Goal: Task Accomplishment & Management: Complete application form

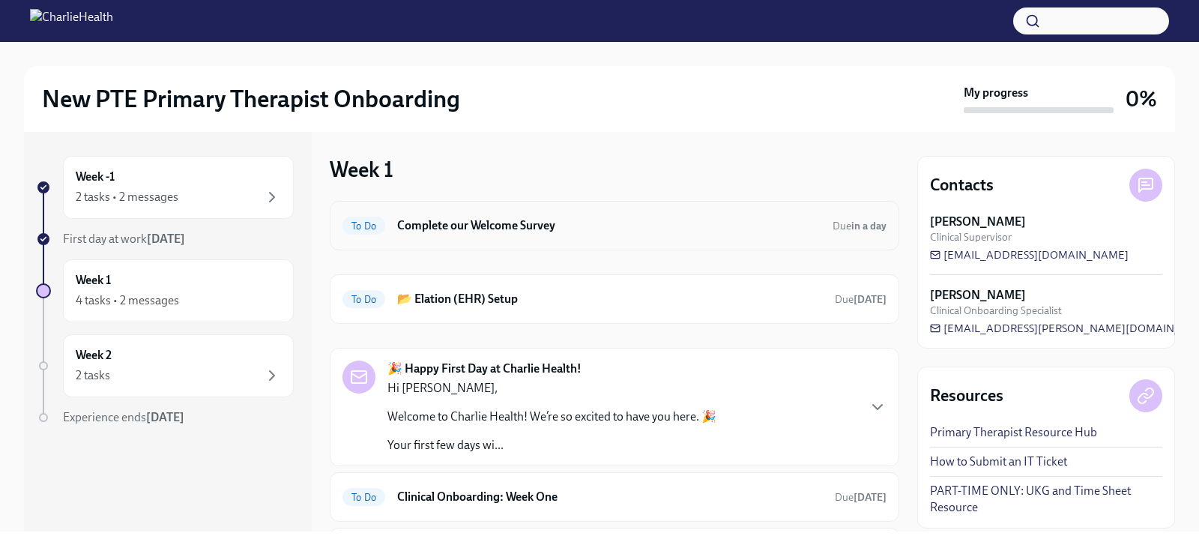
click at [444, 226] on h6 "Complete our Welcome Survey" at bounding box center [608, 225] width 423 height 16
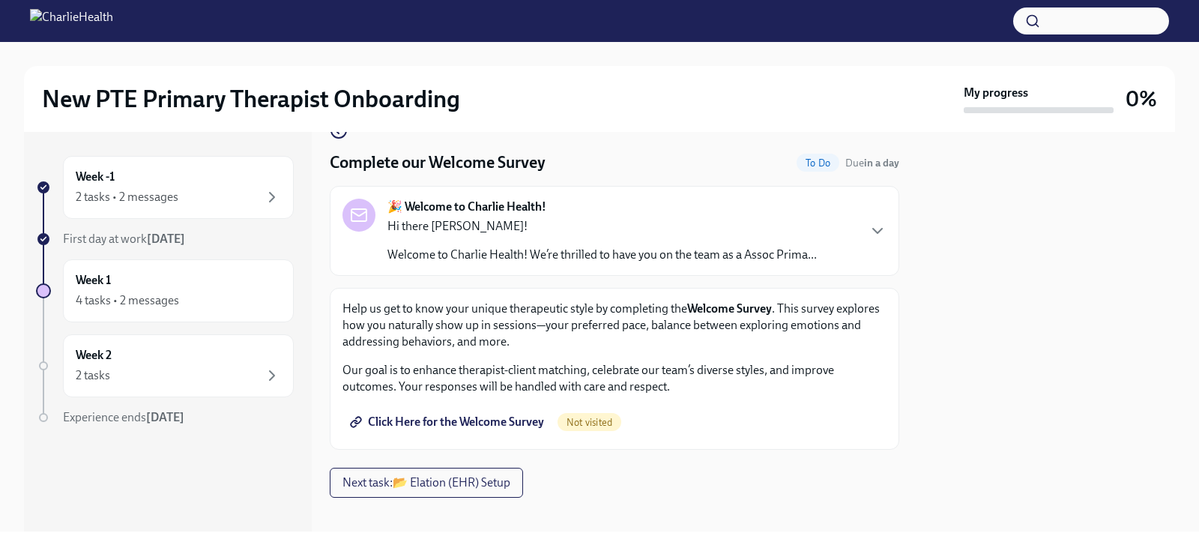
scroll to position [49, 0]
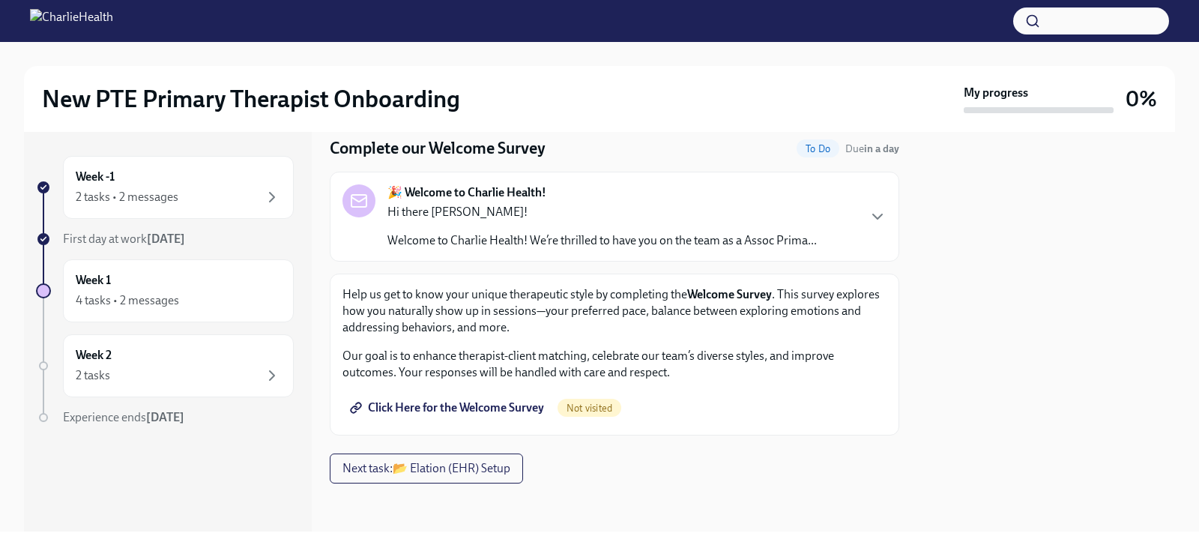
click at [650, 231] on div "Hi there [PERSON_NAME]! Welcome to Charlie Health! We’re thrilled to have you o…" at bounding box center [601, 226] width 429 height 45
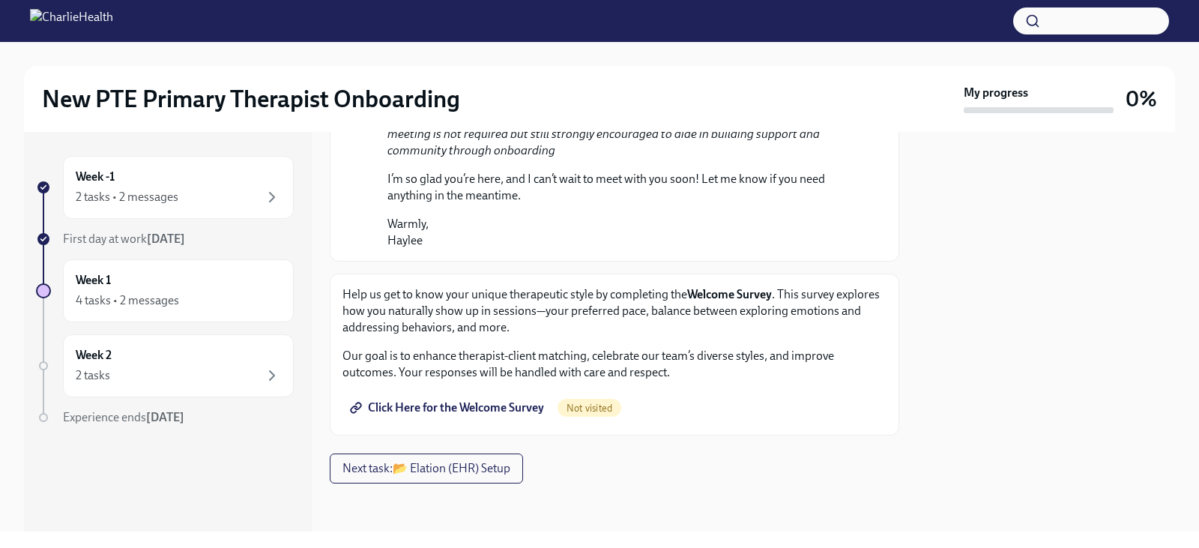
scroll to position [936, 0]
click at [441, 408] on span "Click Here for the Welcome Survey" at bounding box center [448, 407] width 191 height 15
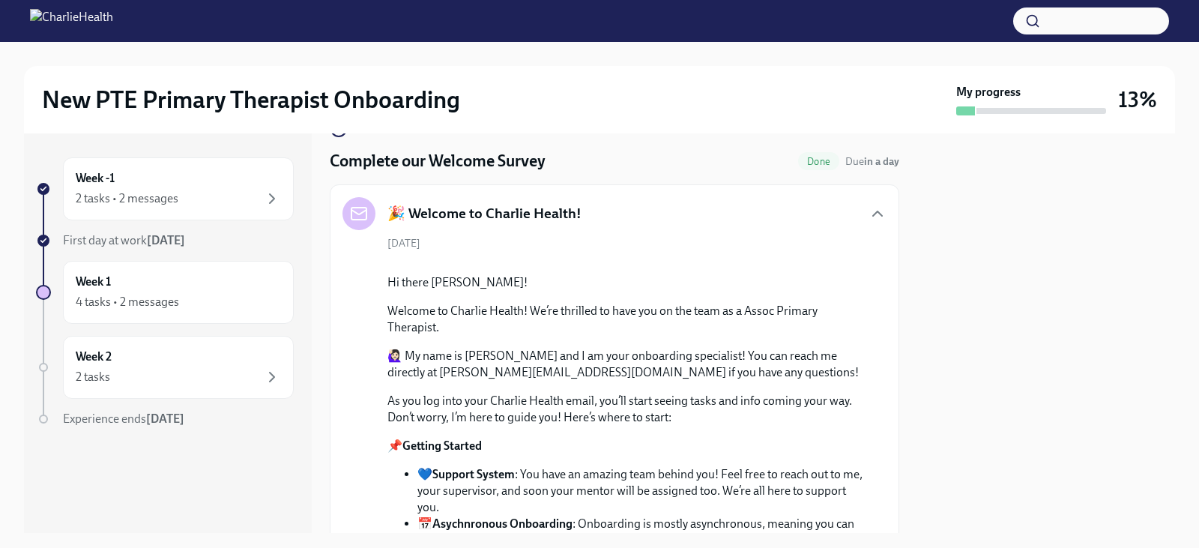
scroll to position [0, 0]
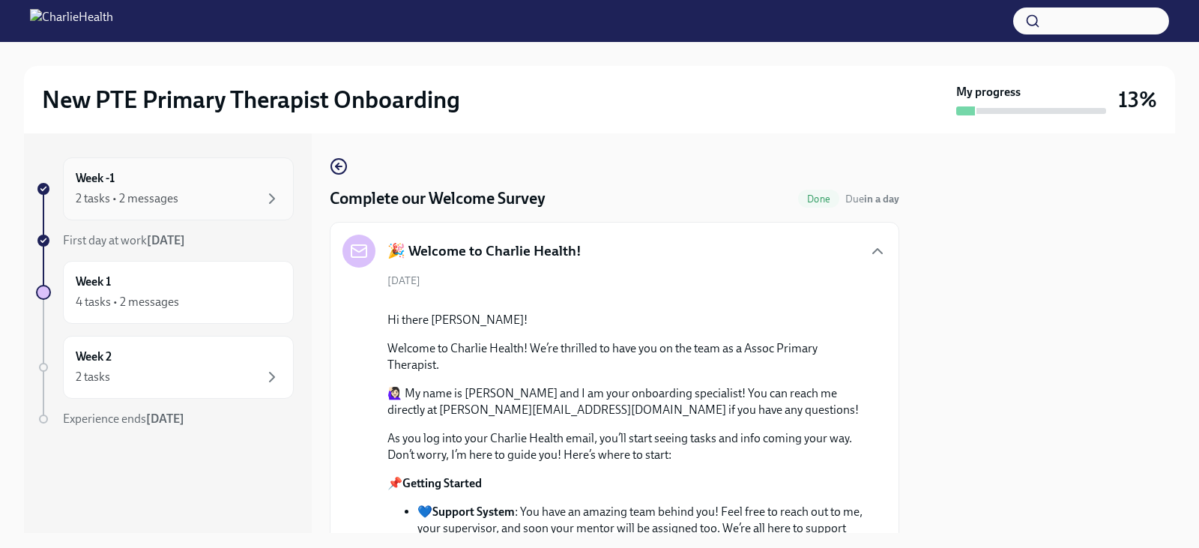
click at [112, 190] on div "2 tasks • 2 messages" at bounding box center [127, 198] width 103 height 16
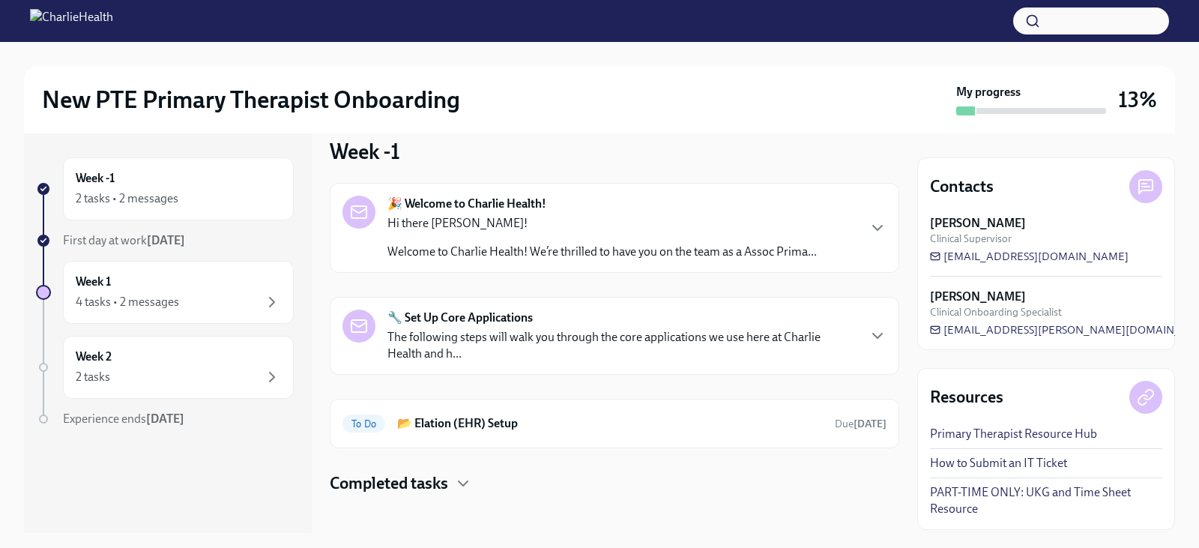
scroll to position [29, 0]
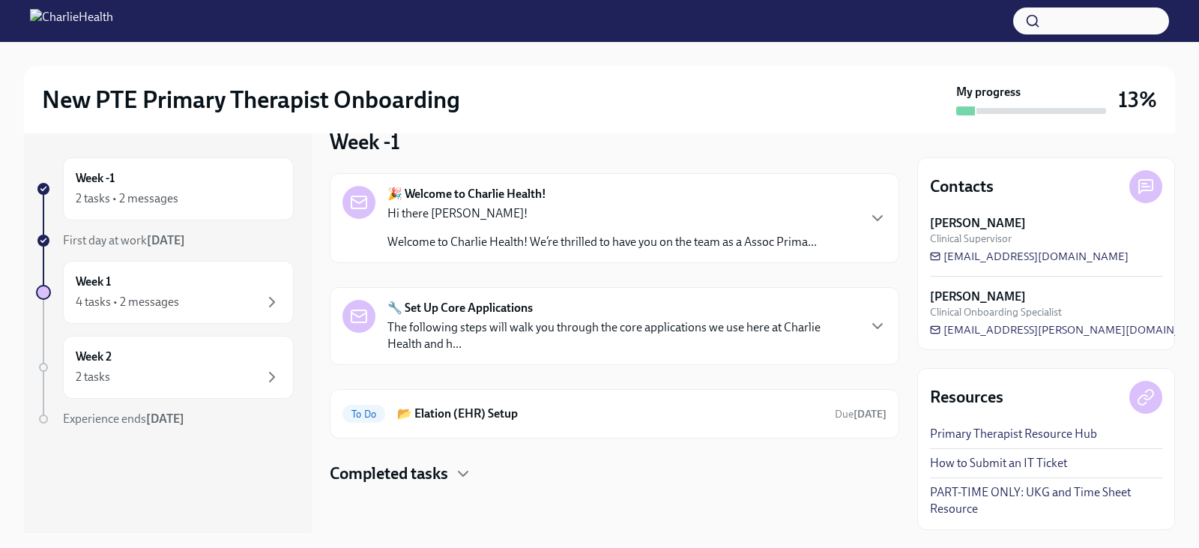
click at [691, 231] on div "Hi there [PERSON_NAME]! Welcome to Charlie Health! We’re thrilled to have you o…" at bounding box center [601, 227] width 429 height 45
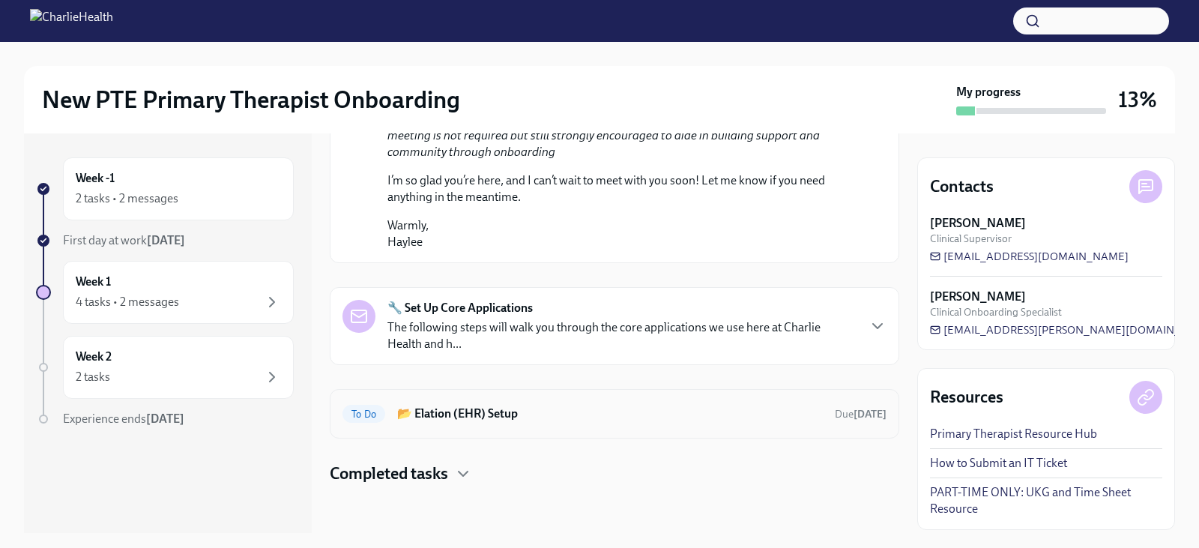
scroll to position [917, 0]
